Goal: Register for event/course

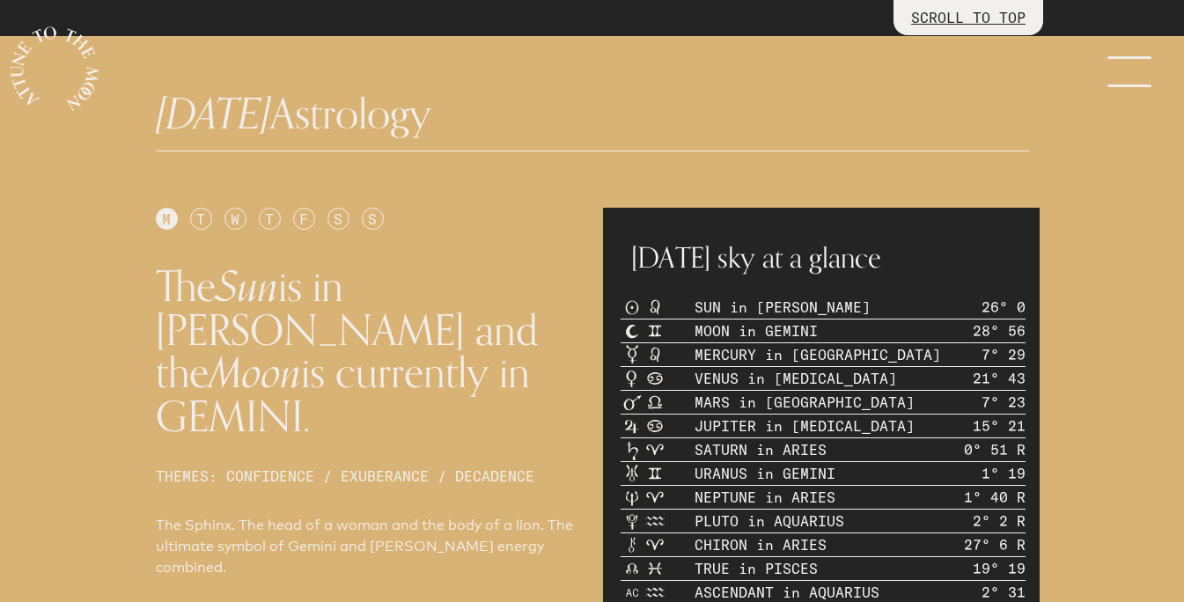
scroll to position [652, 0]
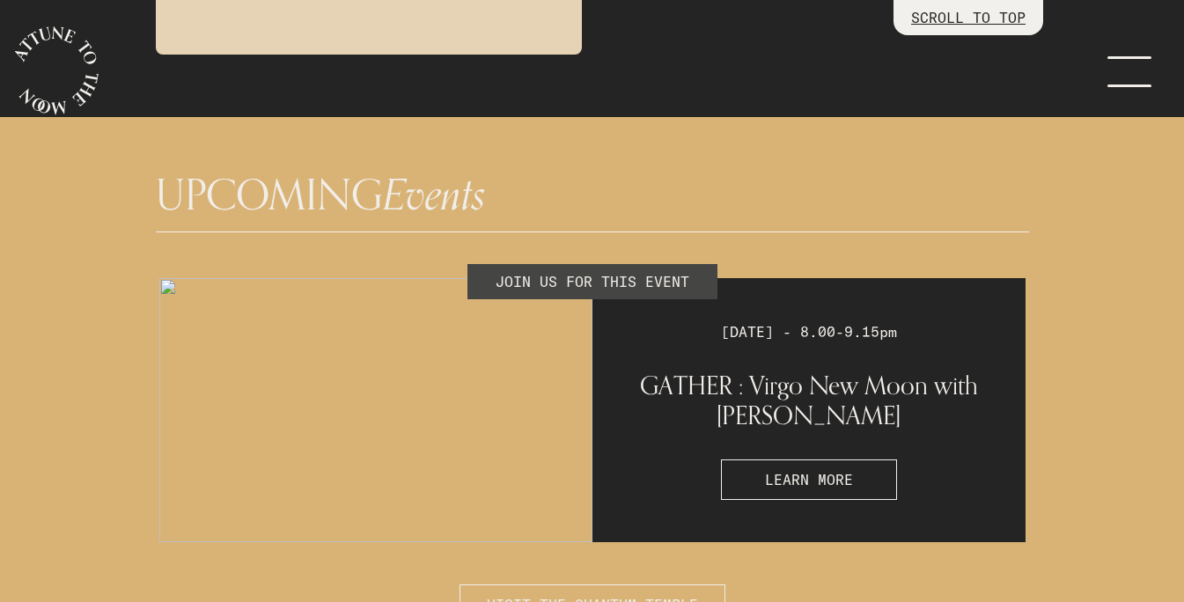
scroll to position [4502, 0]
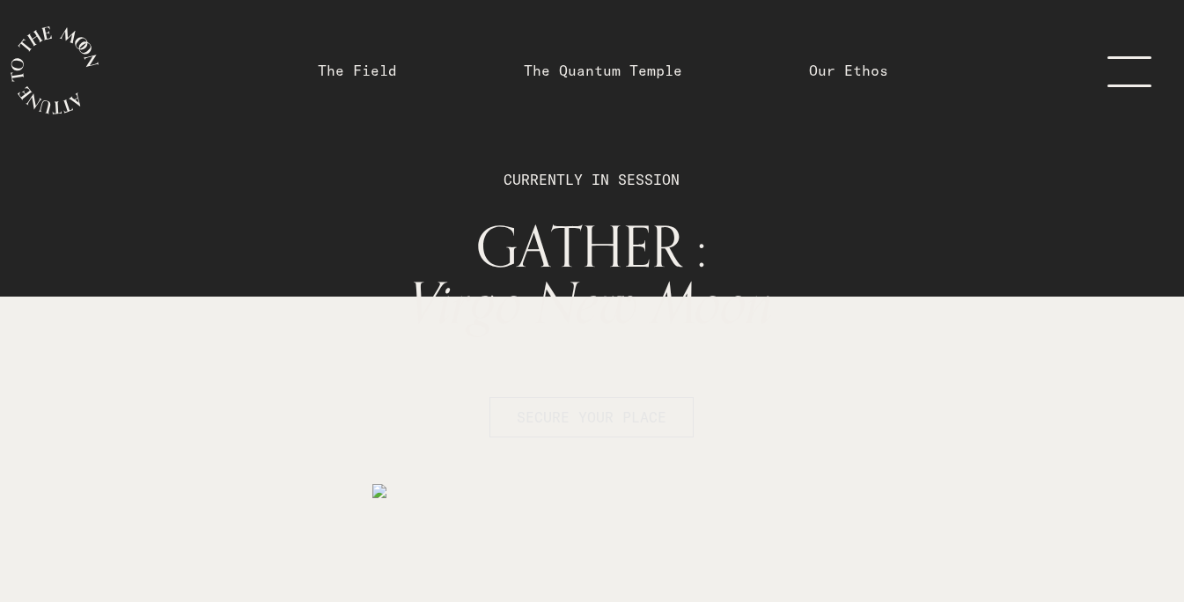
click at [618, 417] on span "SECURE YOUR PLACE" at bounding box center [592, 418] width 150 height 18
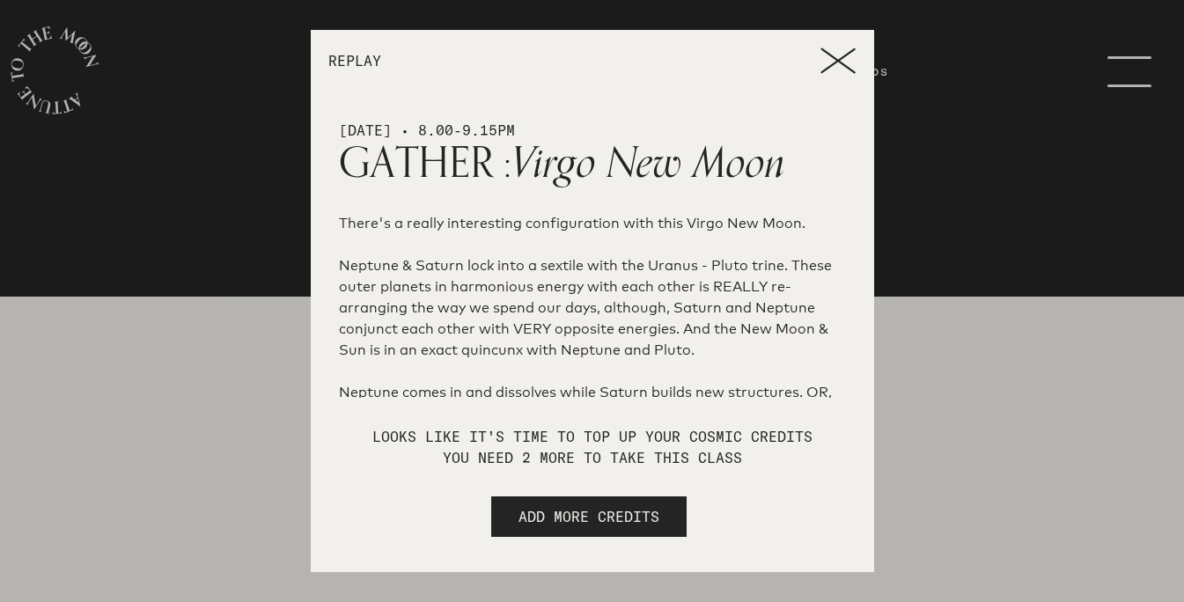
click at [848, 55] on icon at bounding box center [838, 61] width 35 height 26
